Goal: Information Seeking & Learning: Learn about a topic

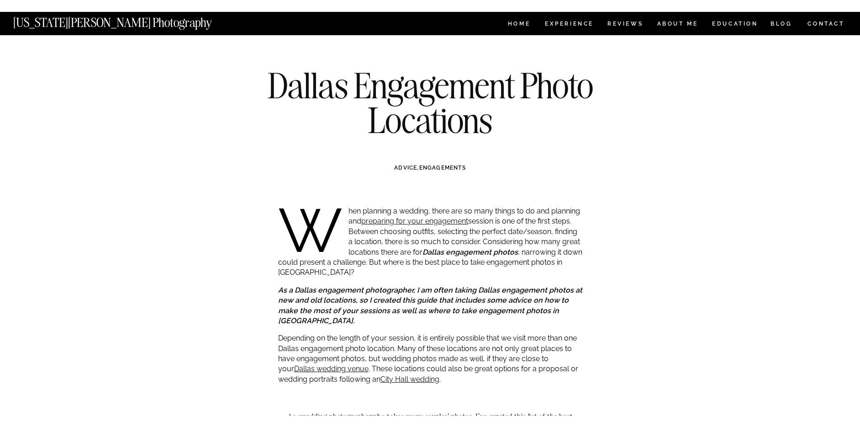
scroll to position [2681, 0]
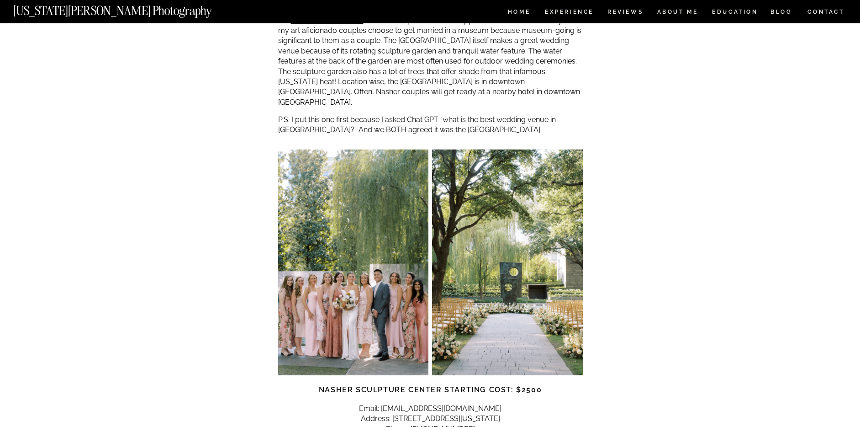
scroll to position [954, 0]
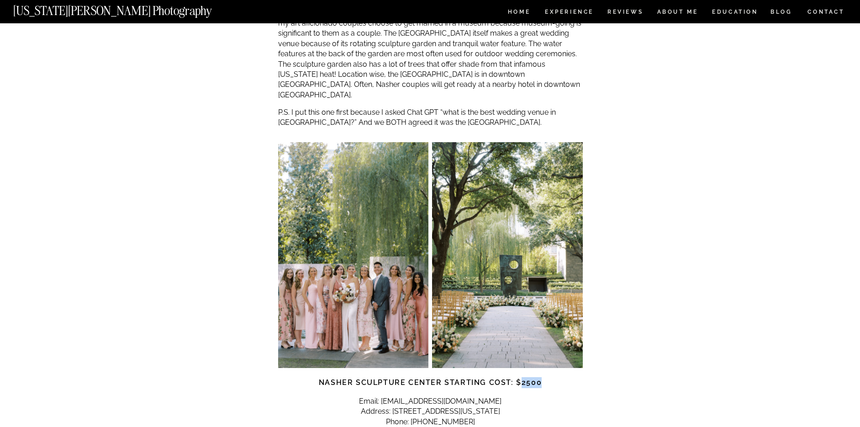
drag, startPoint x: 521, startPoint y: 332, endPoint x: 544, endPoint y: 332, distance: 22.4
click at [544, 377] on h3 "Nasher Sculpture Center starting cost: $2500" at bounding box center [430, 382] width 305 height 11
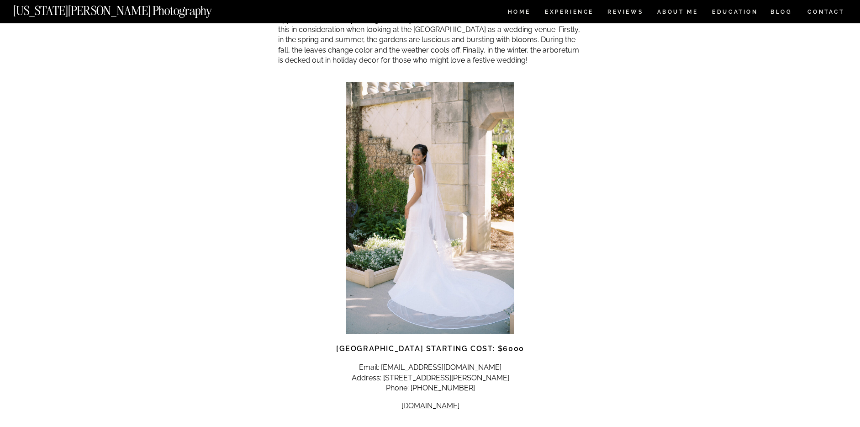
scroll to position [1663, 0]
click at [527, 343] on h3 "Dallas Arboretum Starting Cost: $6000" at bounding box center [430, 348] width 305 height 11
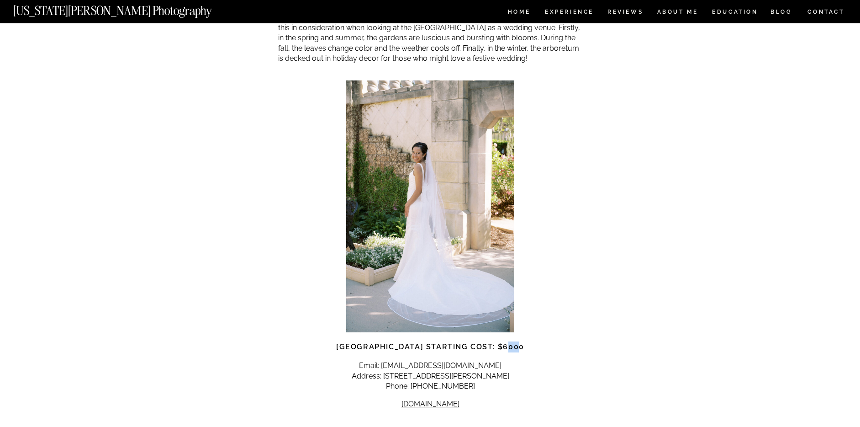
click at [524, 341] on h3 "Dallas Arboretum Starting Cost: $6000" at bounding box center [430, 346] width 305 height 11
drag, startPoint x: 527, startPoint y: 298, endPoint x: 502, endPoint y: 297, distance: 24.2
click at [502, 342] on h3 "Dallas Arboretum Starting Cost: $6000" at bounding box center [430, 347] width 305 height 11
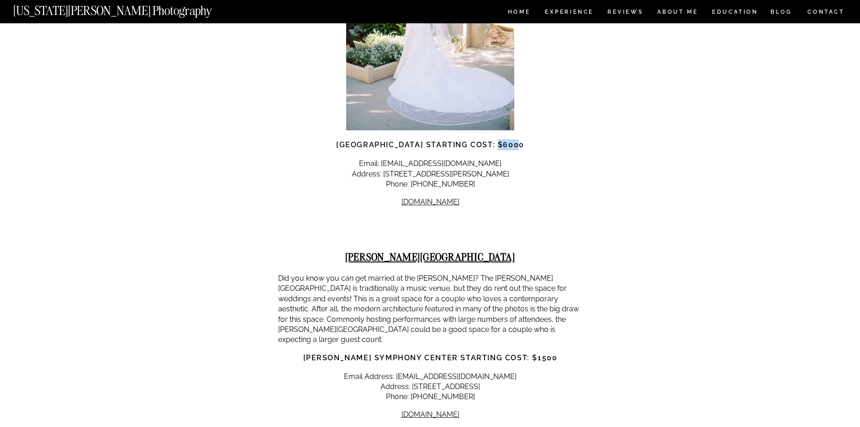
scroll to position [1866, 0]
drag, startPoint x: 469, startPoint y: 225, endPoint x: 564, endPoint y: 228, distance: 95.1
click at [564, 273] on p "Did you know you can get married at the Meyerson? The Meyerson Symphony Center …" at bounding box center [430, 309] width 305 height 72
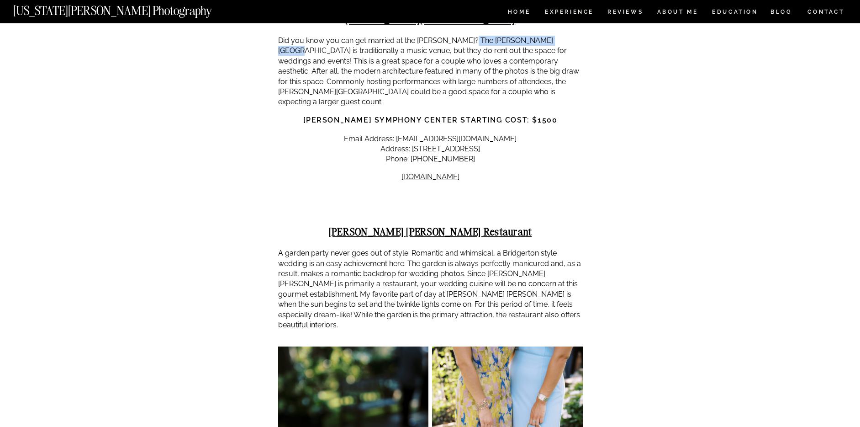
scroll to position [2105, 0]
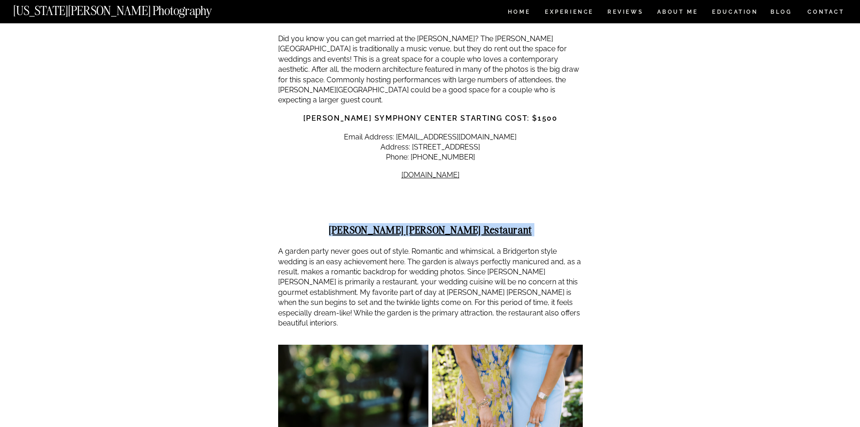
drag, startPoint x: 383, startPoint y: 167, endPoint x: 478, endPoint y: 172, distance: 95.6
click at [487, 223] on strong "Marie Gabrielle Restaurant" at bounding box center [430, 229] width 203 height 13
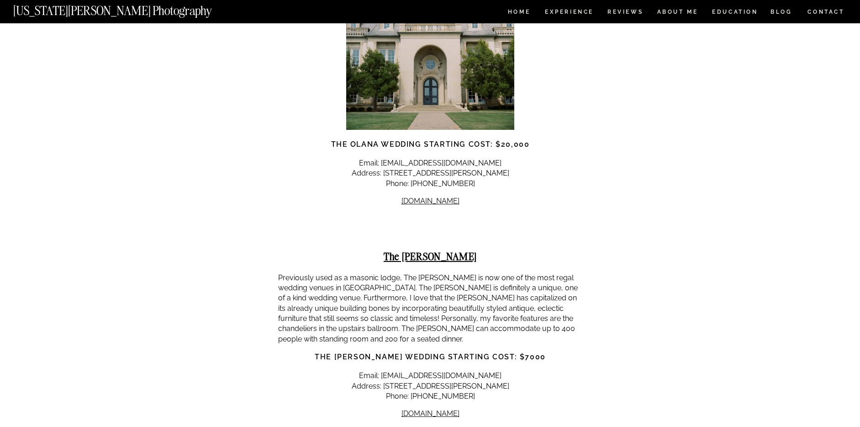
scroll to position [6129, 0]
drag, startPoint x: 523, startPoint y: 235, endPoint x: 544, endPoint y: 247, distance: 23.6
click at [497, 272] on p "Previously used as a masonic lodge, The Mason is now one of the most regal wedd…" at bounding box center [430, 308] width 305 height 72
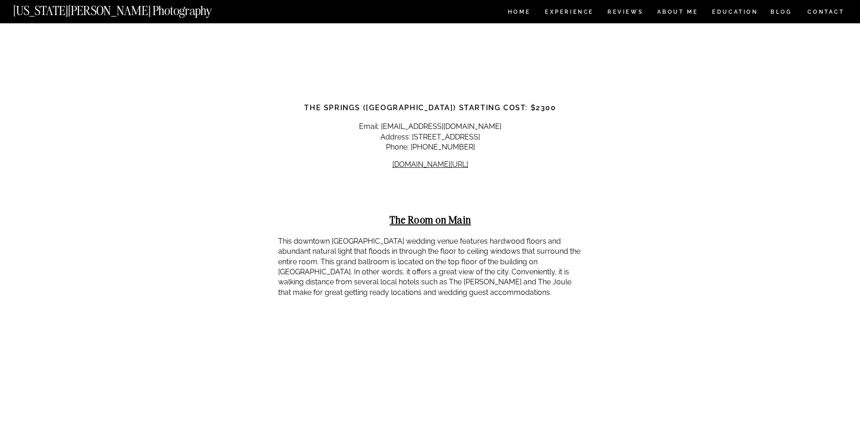
scroll to position [8468, 0]
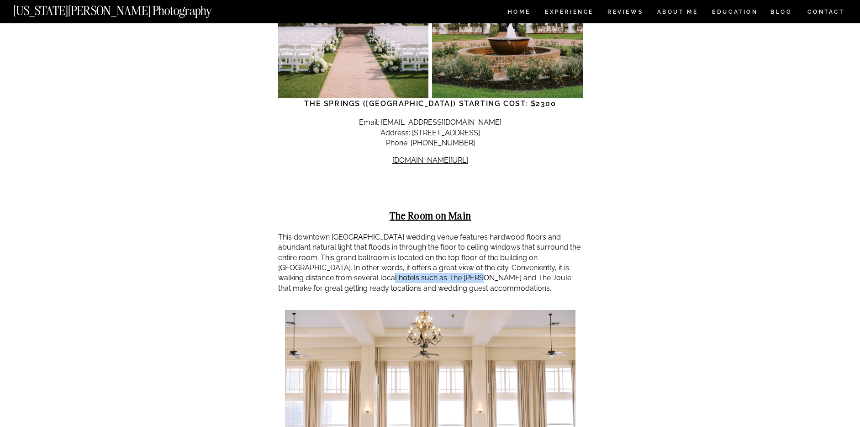
drag, startPoint x: 326, startPoint y: 136, endPoint x: 394, endPoint y: 136, distance: 68.5
click at [394, 232] on p "This downtown Dallas wedding venue features hardwood floors and abundant natura…" at bounding box center [430, 262] width 305 height 61
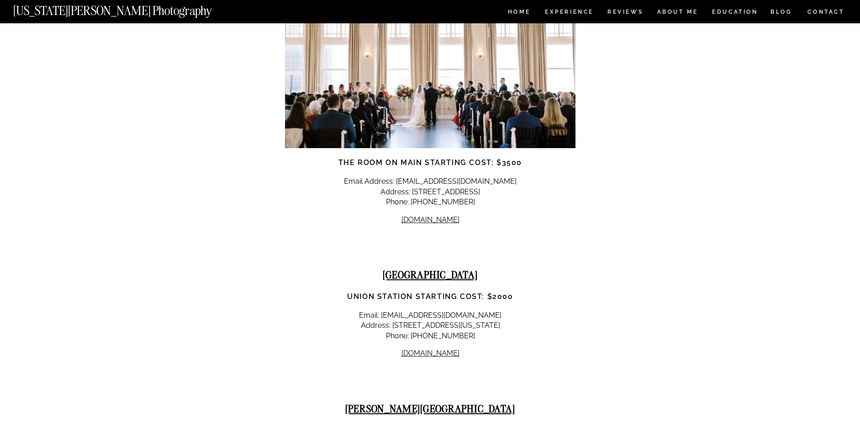
scroll to position [8853, 0]
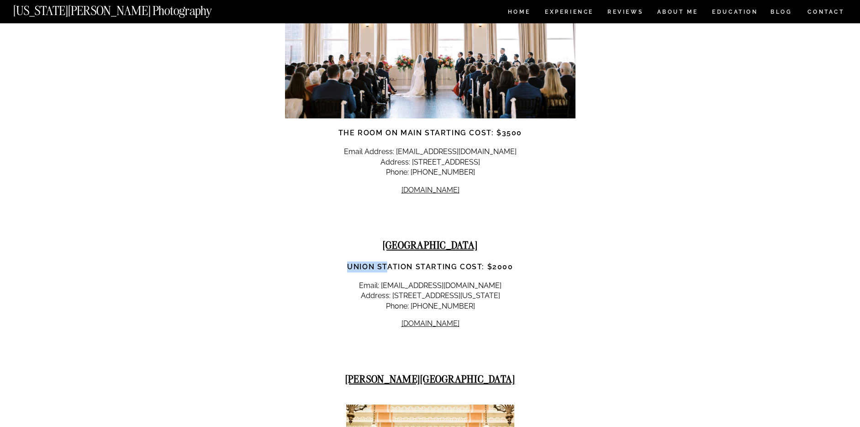
drag, startPoint x: 359, startPoint y: 124, endPoint x: 410, endPoint y: 196, distance: 88.1
click at [391, 261] on h3 "Union Station Starting Cost: $2000" at bounding box center [430, 266] width 305 height 11
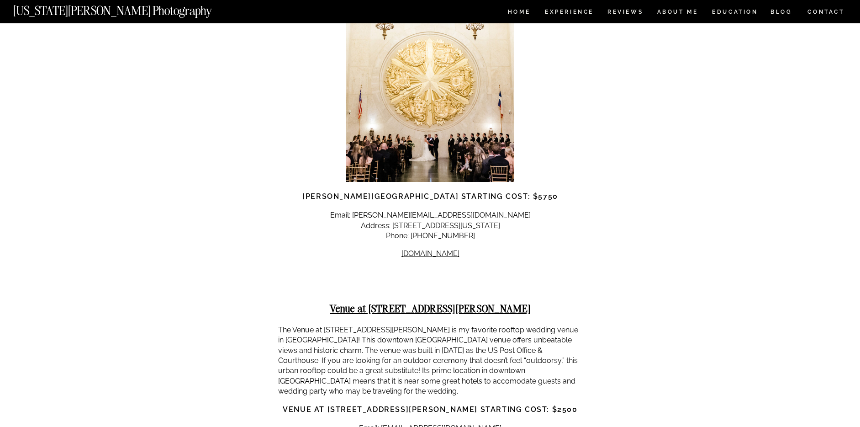
scroll to position [9311, 0]
drag, startPoint x: 365, startPoint y: 256, endPoint x: 438, endPoint y: 254, distance: 73.1
click at [438, 403] on strong "Venue at 400 North Ervay Starting Cost: $2500" at bounding box center [430, 408] width 295 height 9
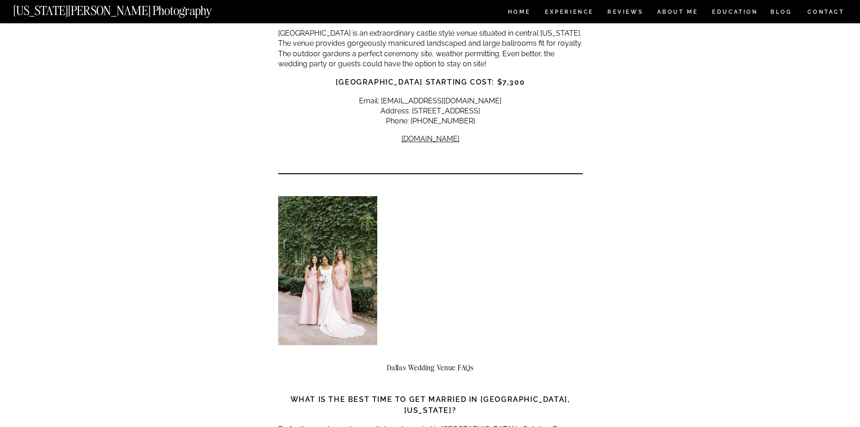
scroll to position [13104, 0]
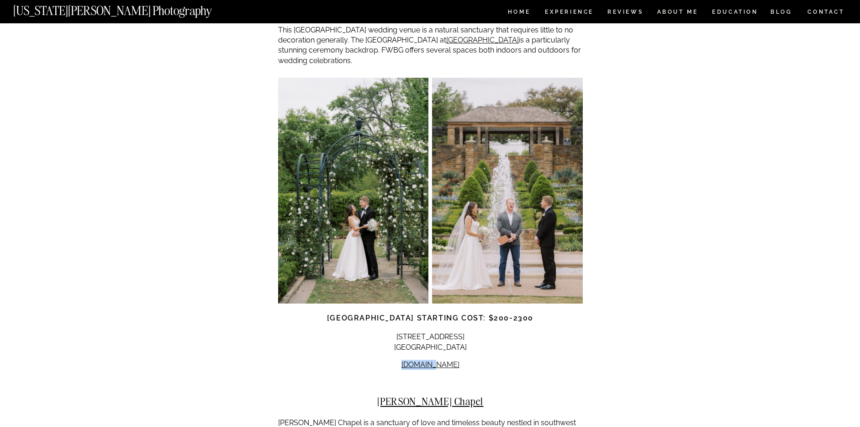
scroll to position [1832, 0]
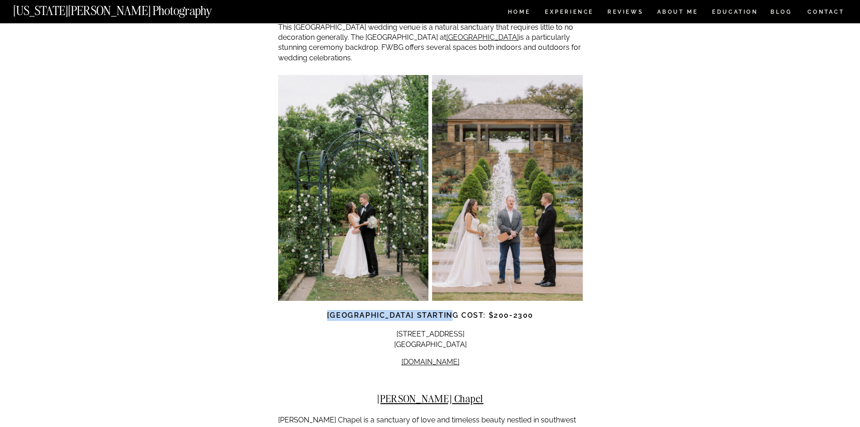
drag, startPoint x: 301, startPoint y: 271, endPoint x: 436, endPoint y: 271, distance: 135.7
click at [436, 310] on h3 "Fort Worth Botanic Garden starting cost: $200-2300" at bounding box center [430, 315] width 305 height 11
drag, startPoint x: 318, startPoint y: 276, endPoint x: 431, endPoint y: 275, distance: 113.3
click at [437, 311] on strong "Fort Worth Botanic Garden starting cost: $200-2300" at bounding box center [430, 315] width 206 height 9
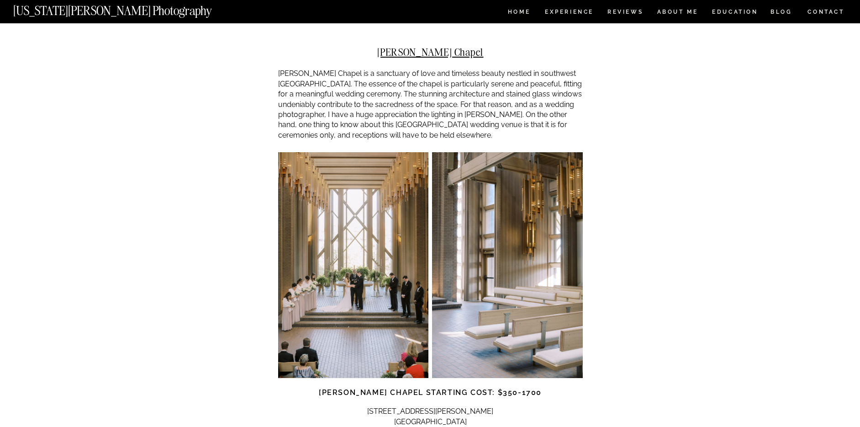
scroll to position [2190, 0]
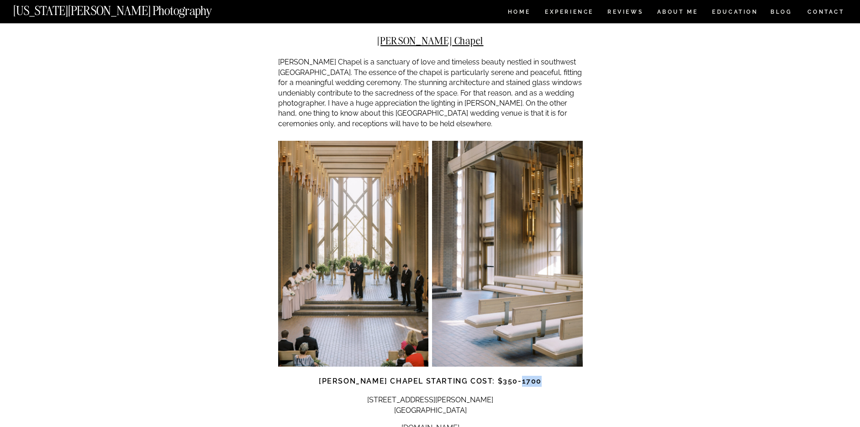
drag, startPoint x: 546, startPoint y: 341, endPoint x: 523, endPoint y: 340, distance: 22.9
click at [523, 375] on h3 "Marty Leonard Chapel starting cost: $350-1700" at bounding box center [430, 380] width 305 height 11
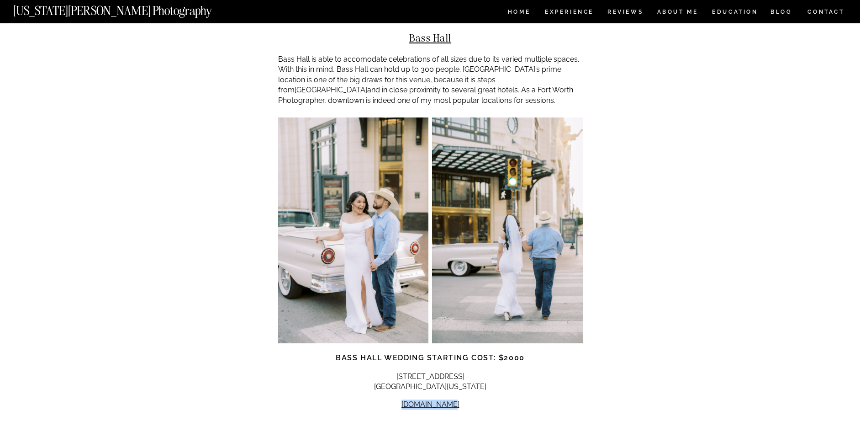
scroll to position [3027, 0]
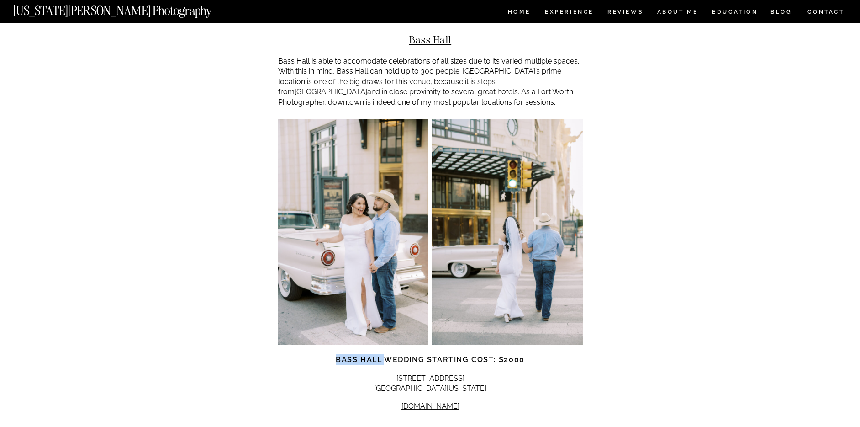
drag, startPoint x: 358, startPoint y: 320, endPoint x: 386, endPoint y: 338, distance: 33.5
click at [386, 355] on strong "Bass Hall wedding starting cost: $2000" at bounding box center [430, 359] width 189 height 9
drag, startPoint x: 442, startPoint y: 351, endPoint x: 489, endPoint y: 347, distance: 46.8
click at [489, 373] on p "525 Commerce Street Fort Worth, Texas 76102" at bounding box center [430, 383] width 305 height 21
click at [488, 373] on p "525 Commerce Street Fort Worth, Texas 76102" at bounding box center [430, 383] width 305 height 21
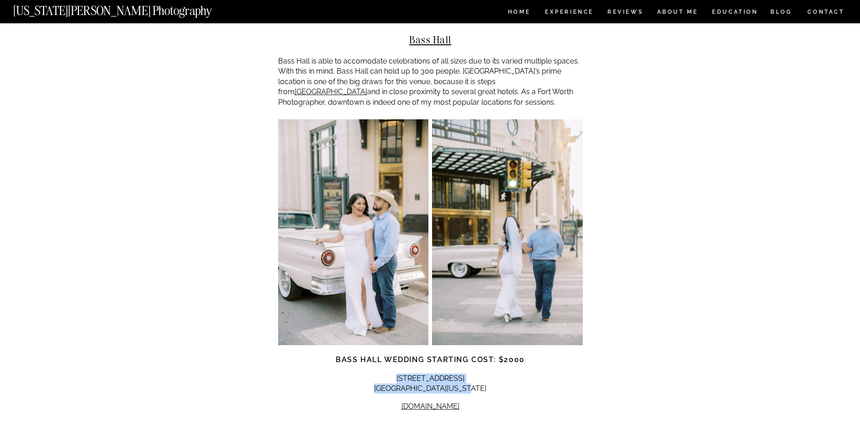
drag, startPoint x: 457, startPoint y: 344, endPoint x: 390, endPoint y: 333, distance: 68.2
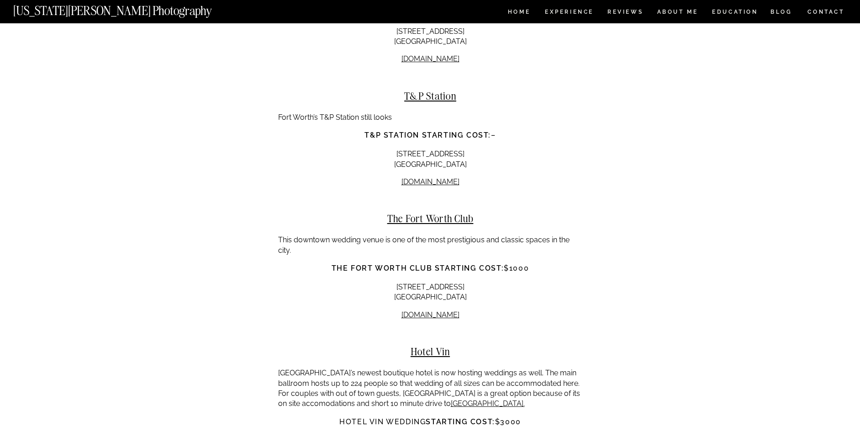
scroll to position [6628, 0]
drag, startPoint x: 534, startPoint y: 189, endPoint x: 507, endPoint y: 187, distance: 26.5
click at [507, 262] on h3 "The Fort Worth Club starting cost: $1000" at bounding box center [430, 267] width 305 height 11
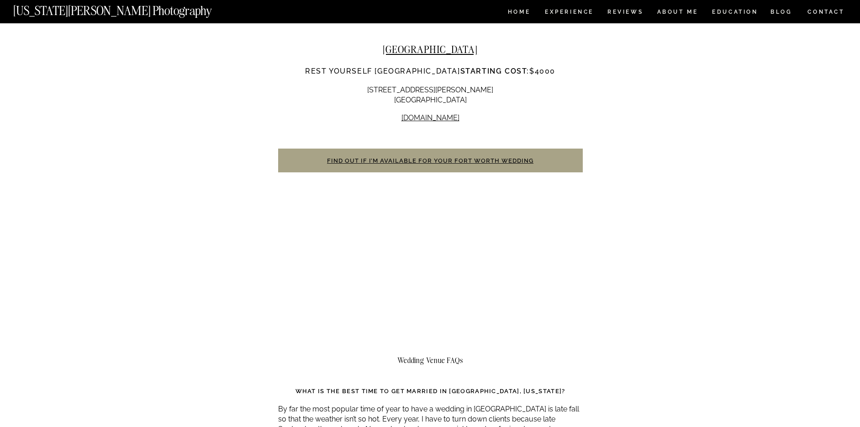
scroll to position [7465, 0]
